Goal: Find specific page/section: Find specific page/section

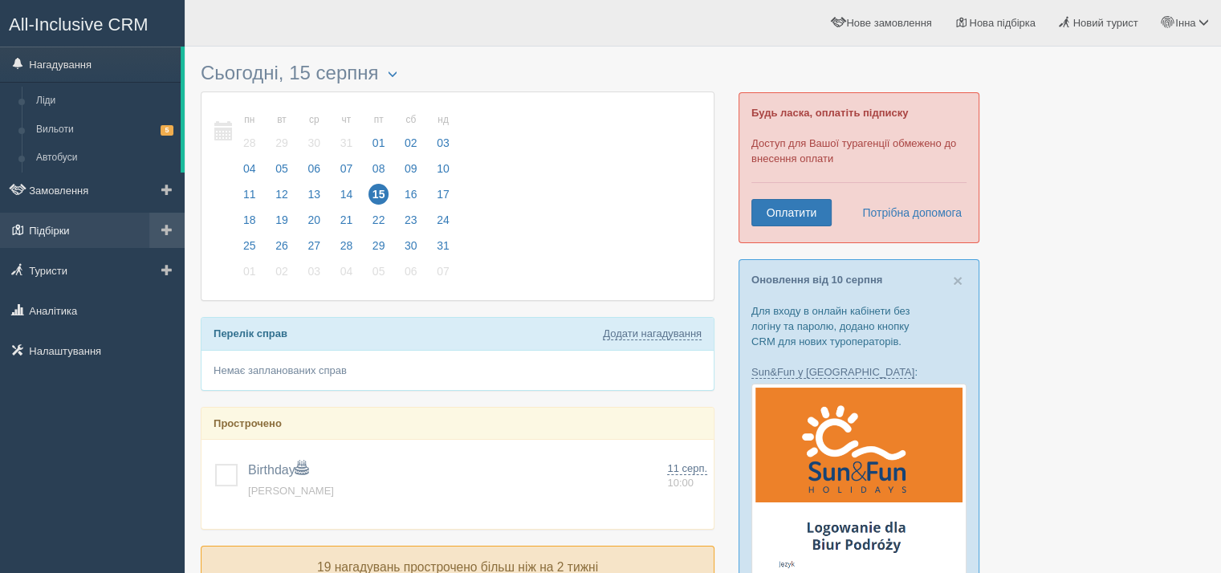
click at [74, 224] on link "Підбірки" at bounding box center [92, 230] width 185 height 35
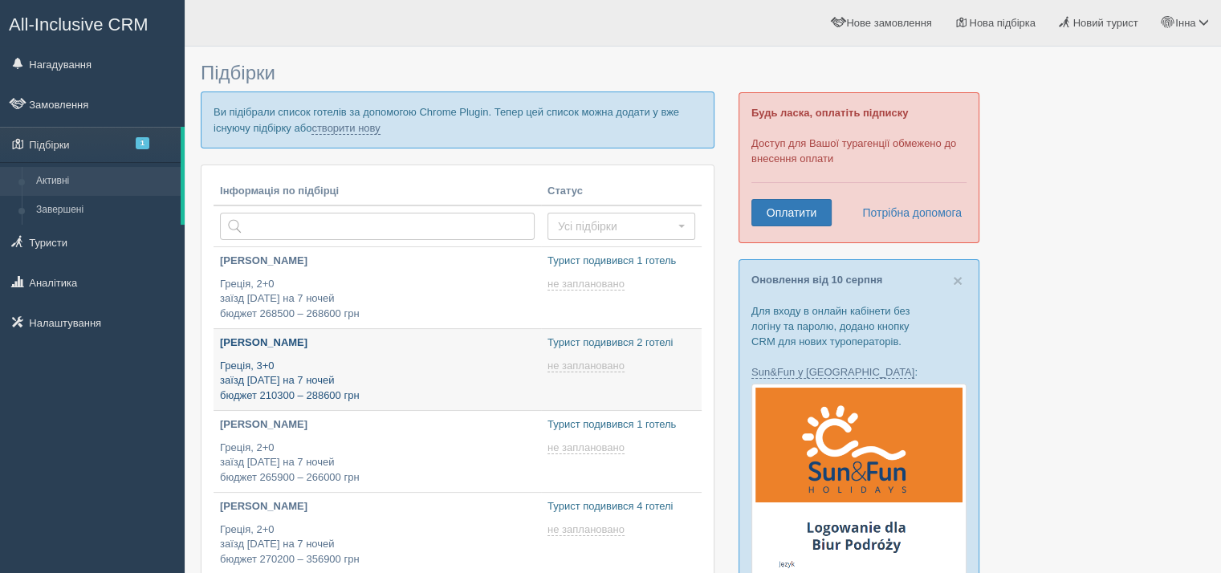
scroll to position [80, 0]
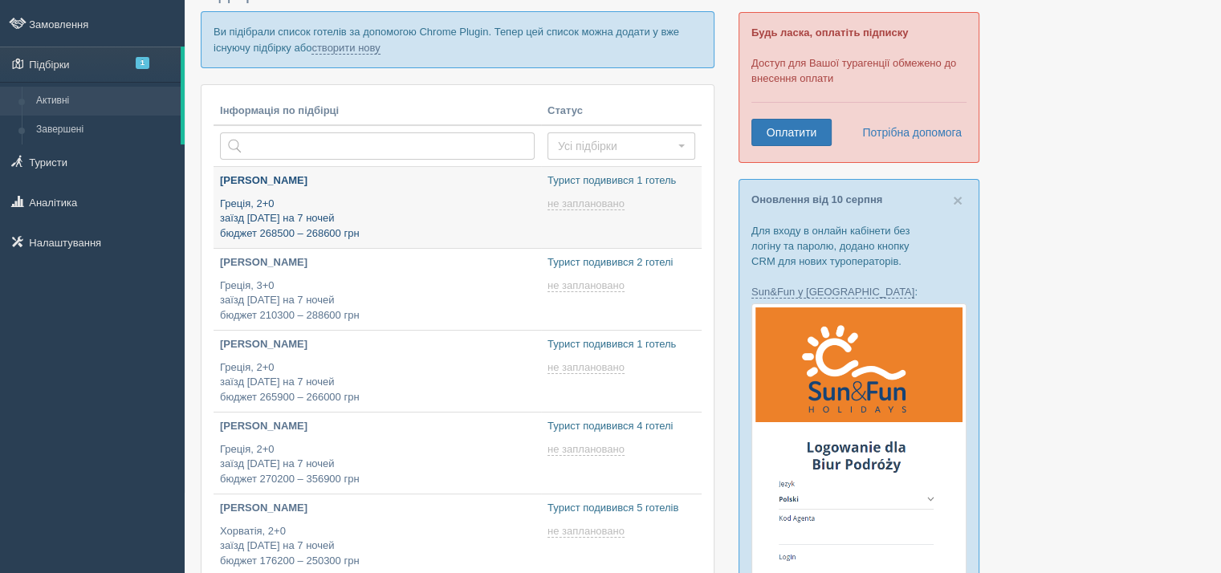
click at [475, 202] on p "Греція, 2+0 заїзд 21 серпня на 7 ночей бюджет 268500 – 268600 грн" at bounding box center [377, 219] width 315 height 45
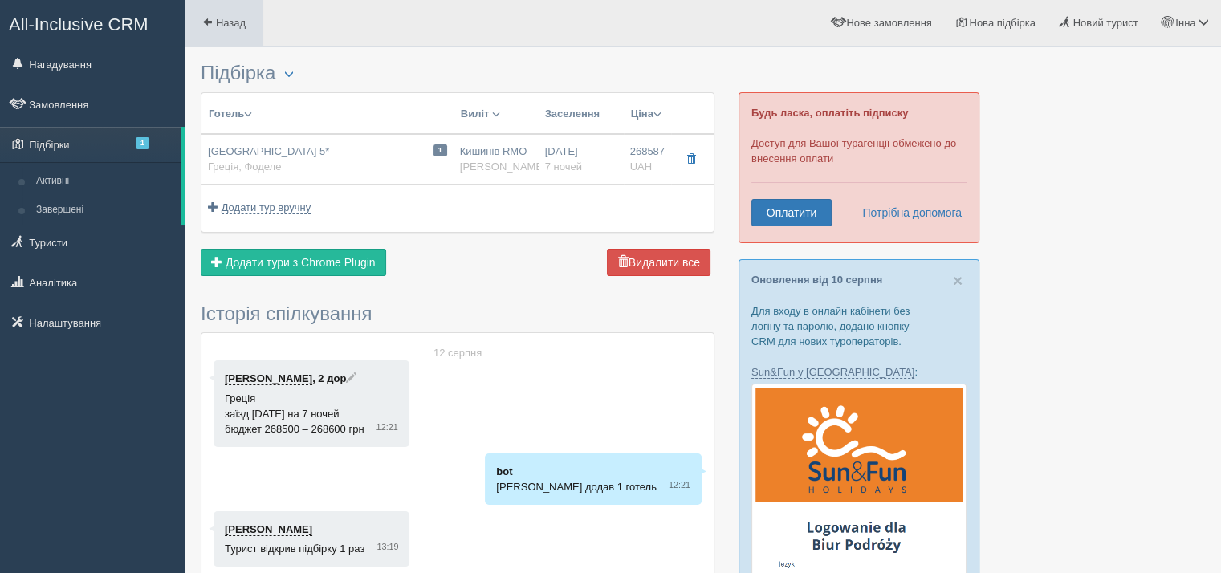
click at [206, 34] on link "Назад" at bounding box center [224, 23] width 79 height 46
